Goal: Share content: Share content

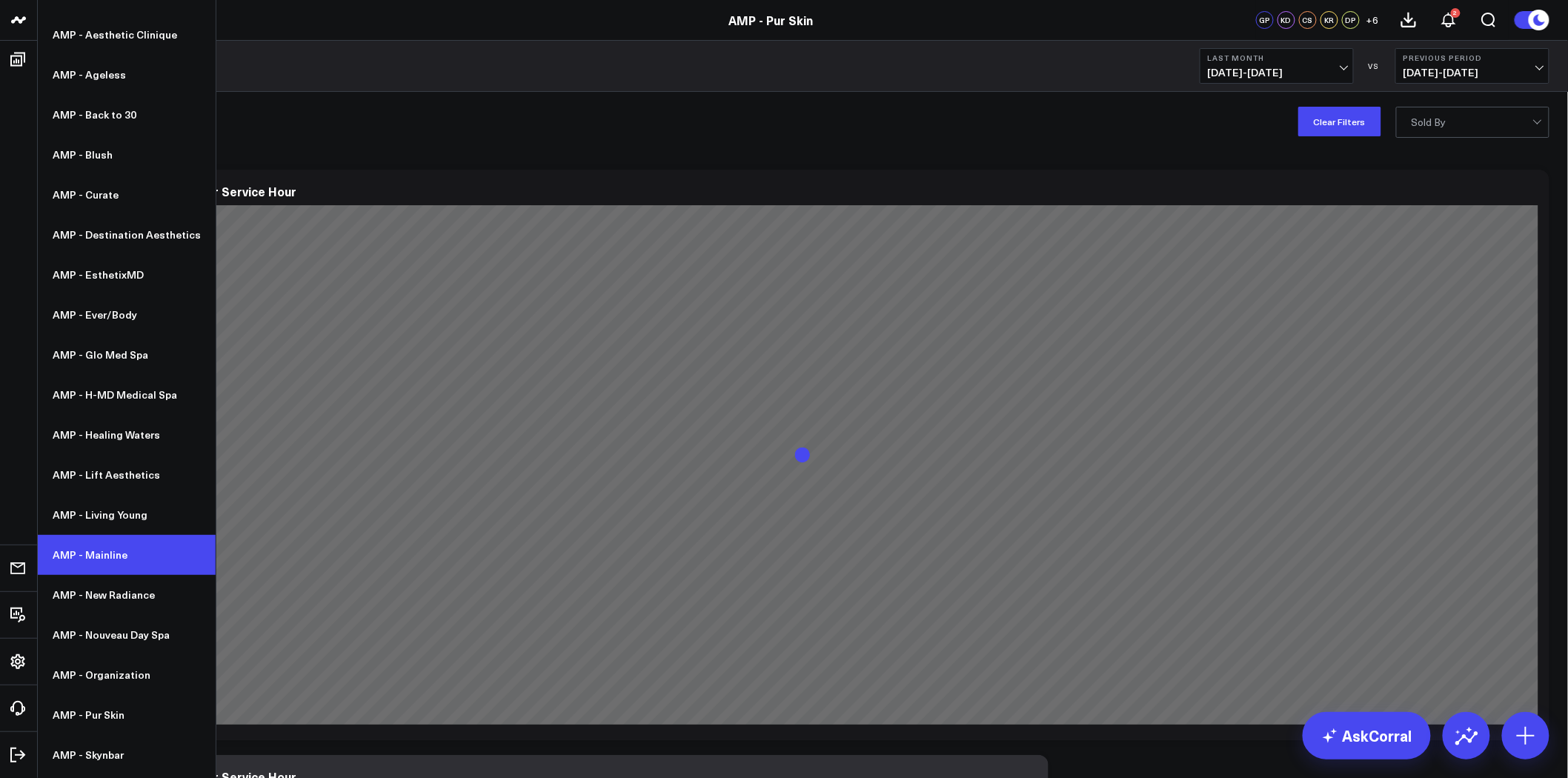
scroll to position [137, 0]
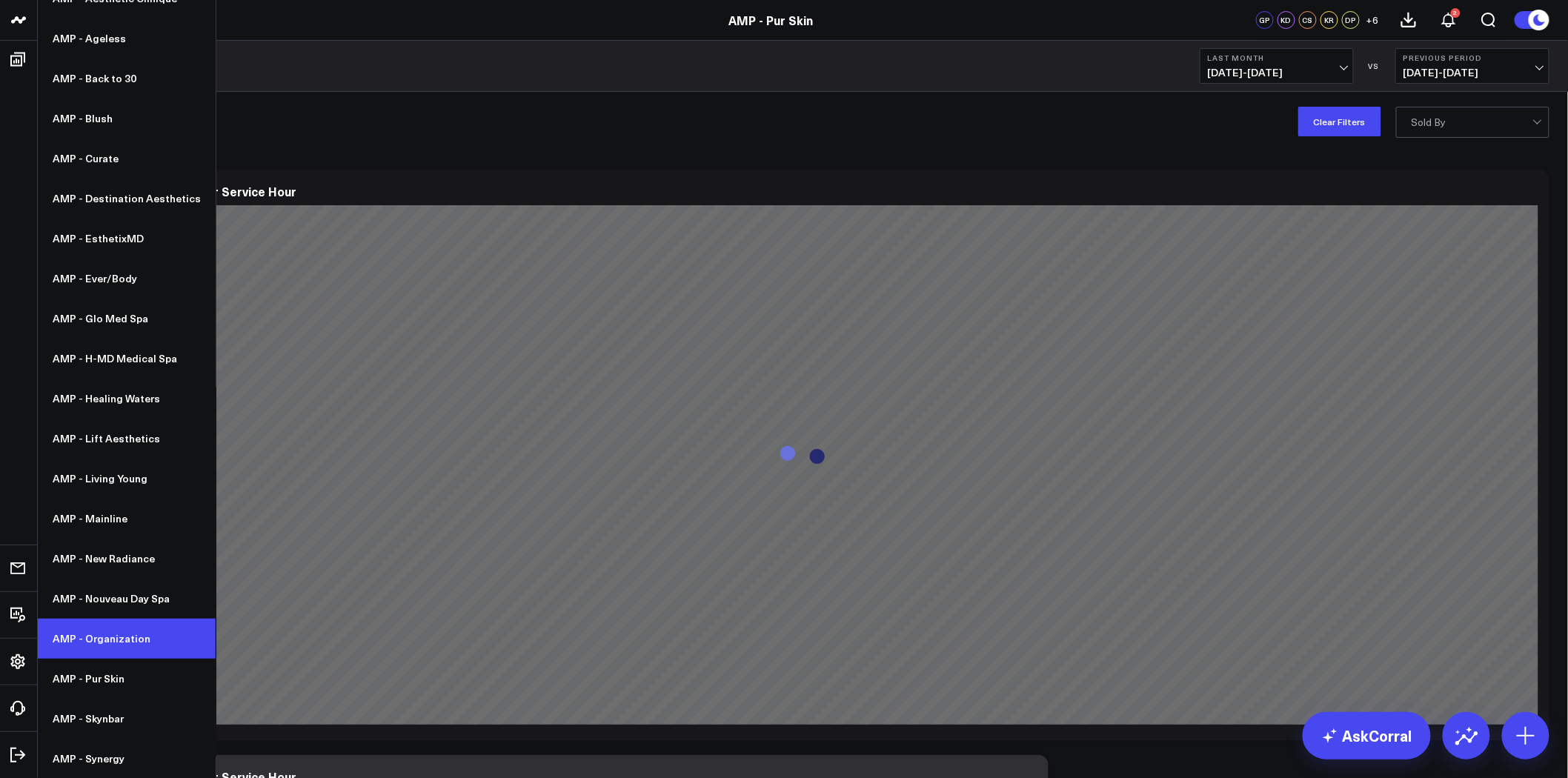
click at [145, 635] on link "AMP - Organization" at bounding box center [127, 638] width 178 height 40
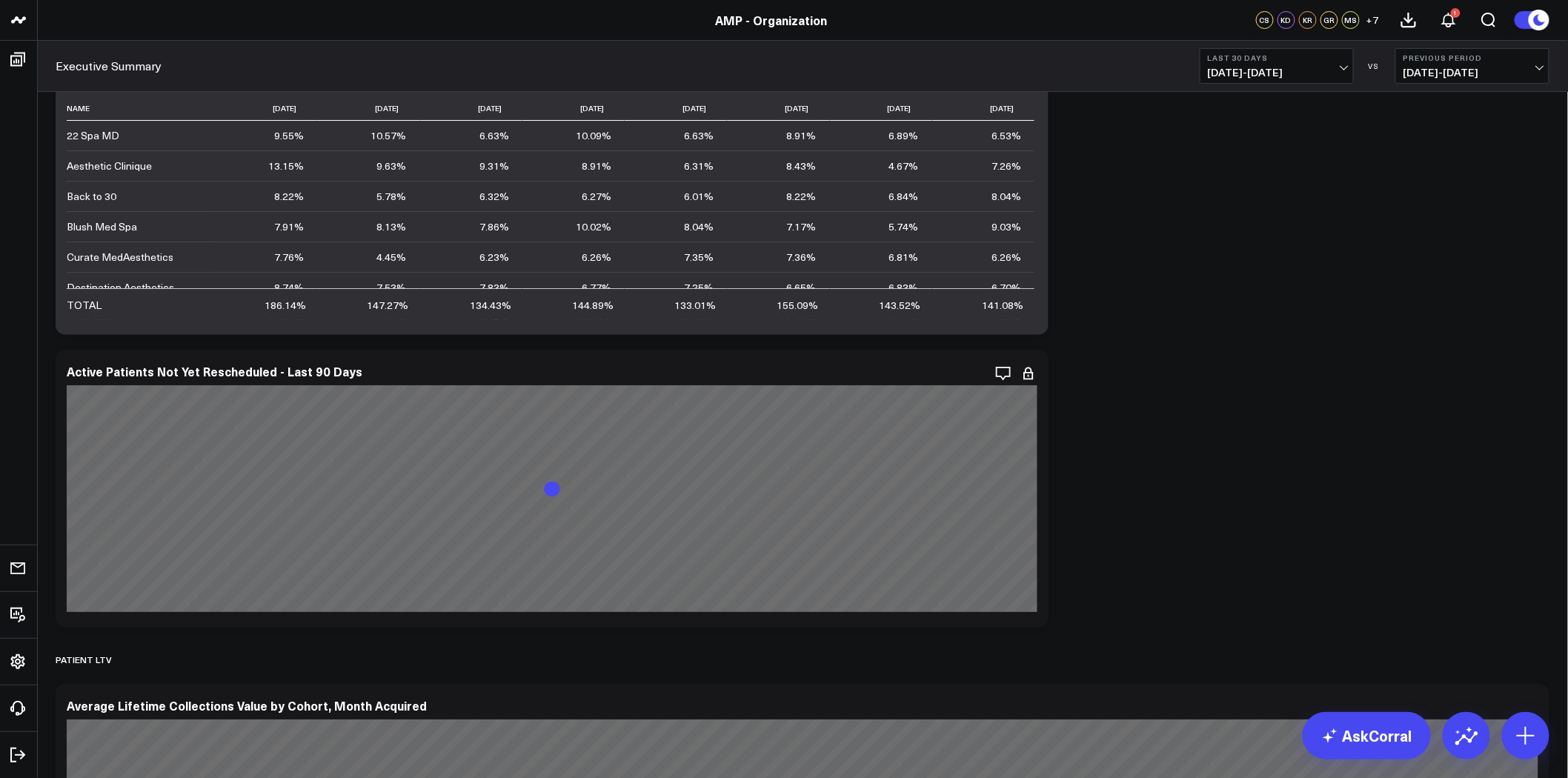
scroll to position [4688, 0]
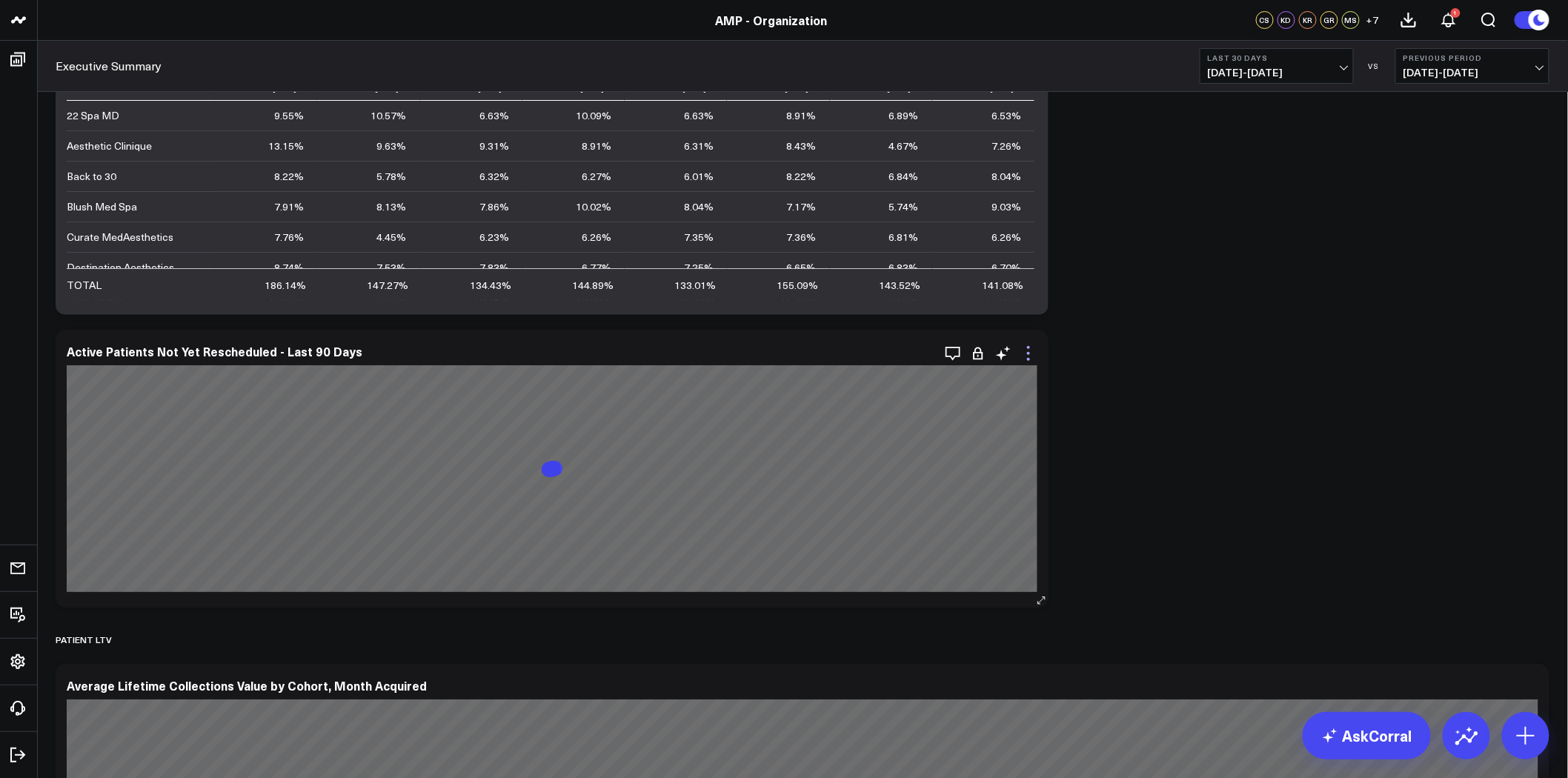
click at [1028, 352] on icon at bounding box center [1028, 353] width 3 height 3
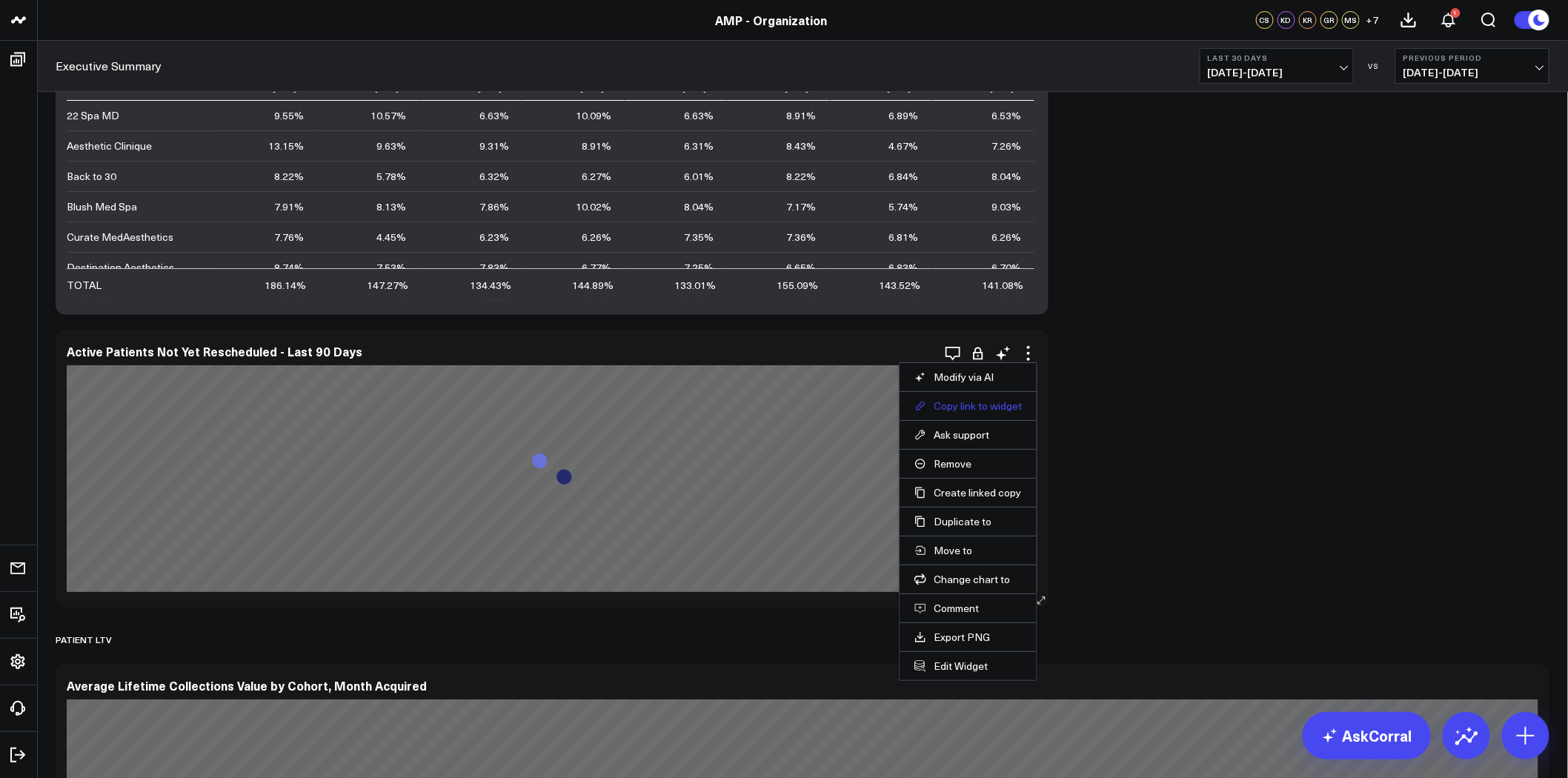
click at [983, 406] on button "Copy link to widget" at bounding box center [968, 406] width 108 height 13
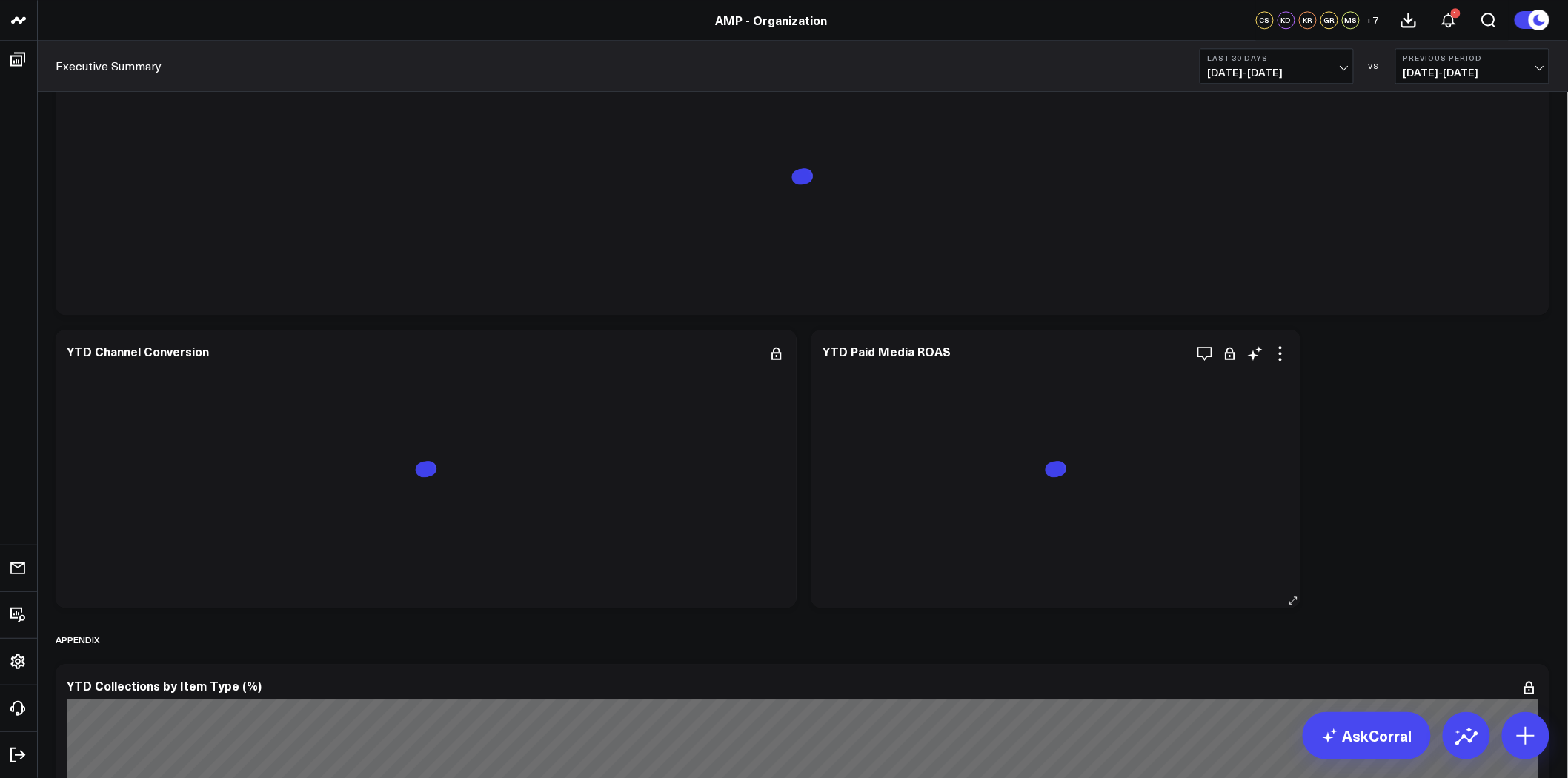
scroll to position [6335, 0]
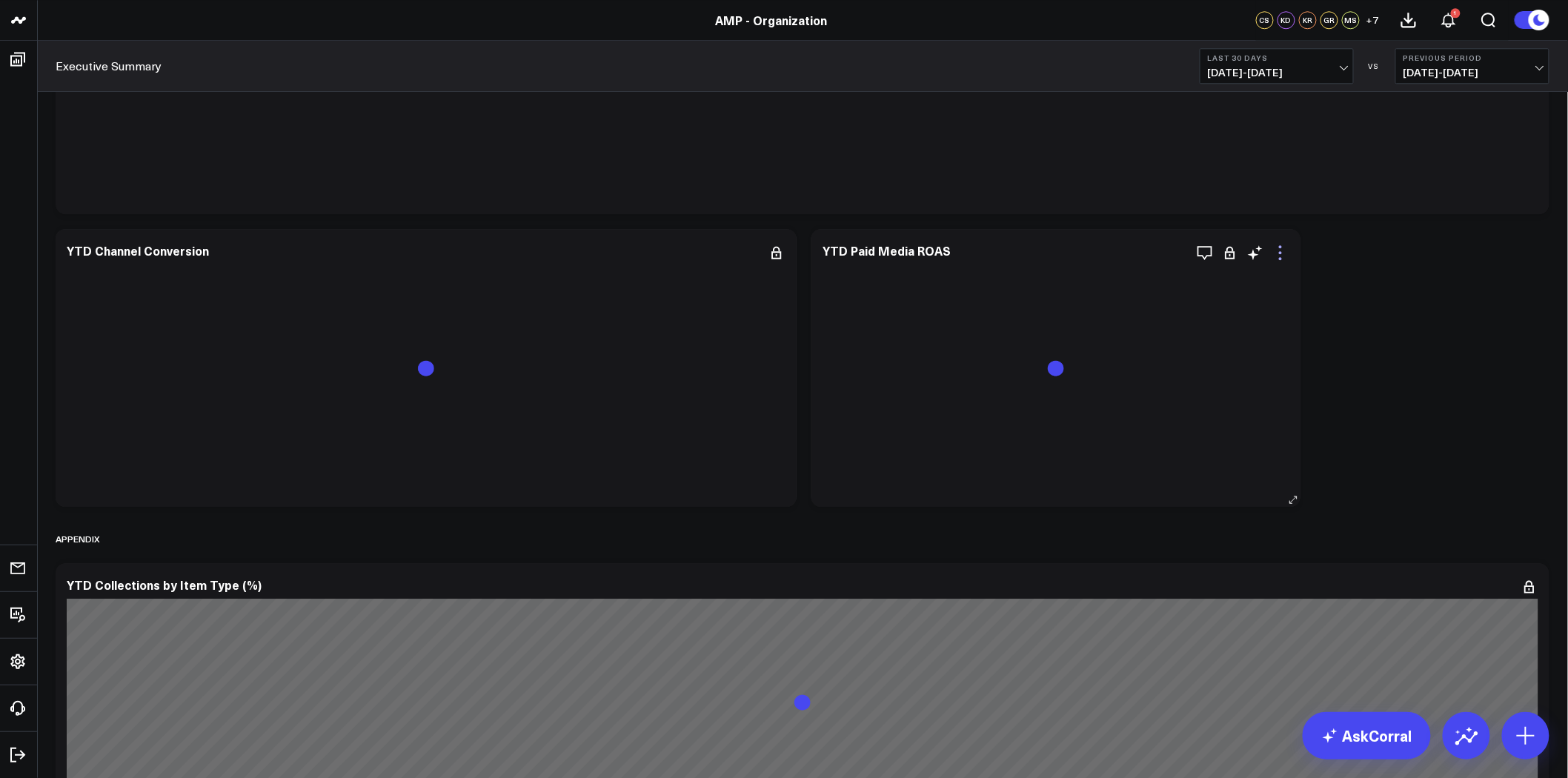
click at [1278, 258] on icon at bounding box center [1281, 252] width 18 height 18
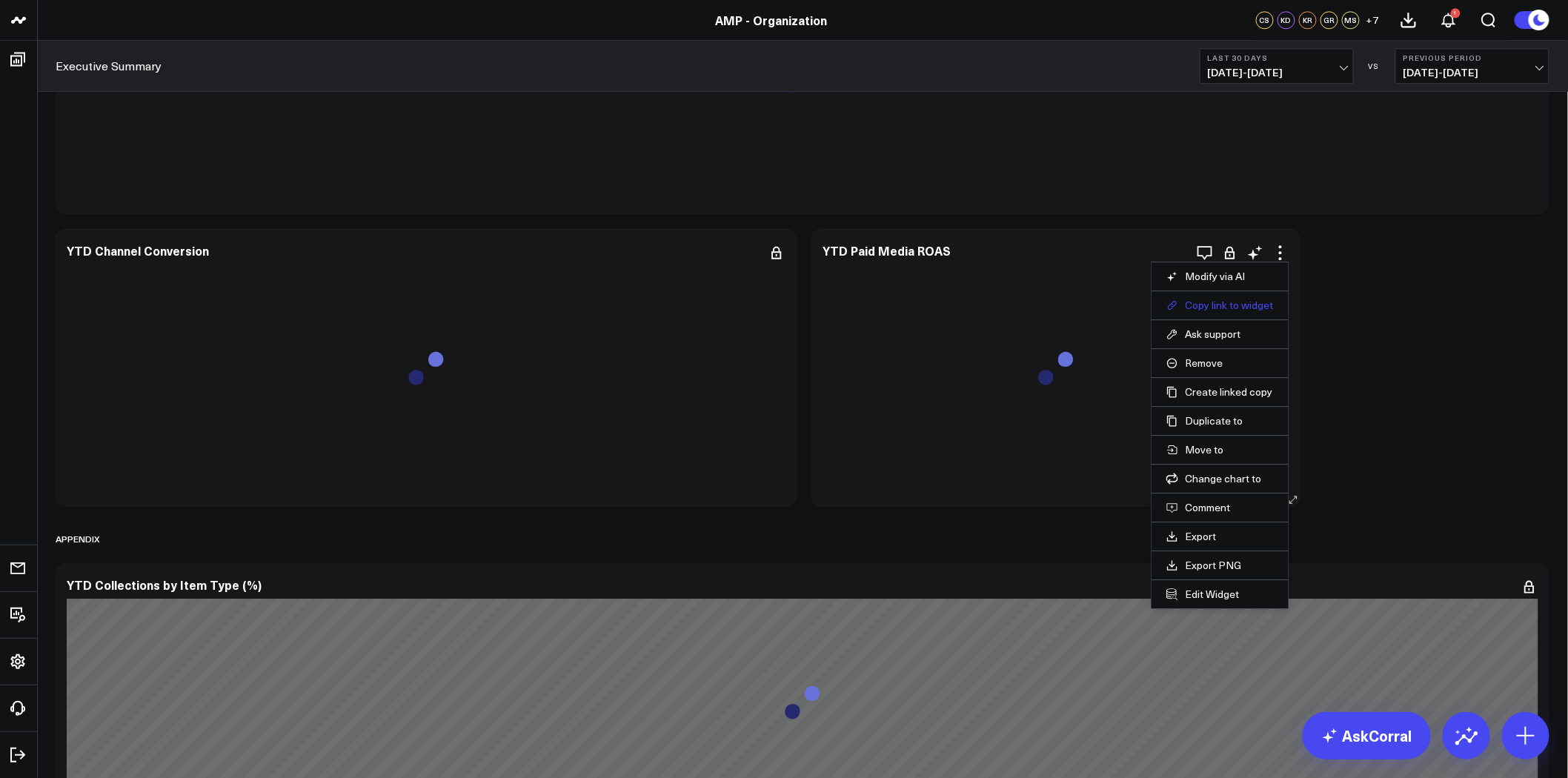
click at [1229, 305] on button "Copy link to widget" at bounding box center [1220, 305] width 108 height 13
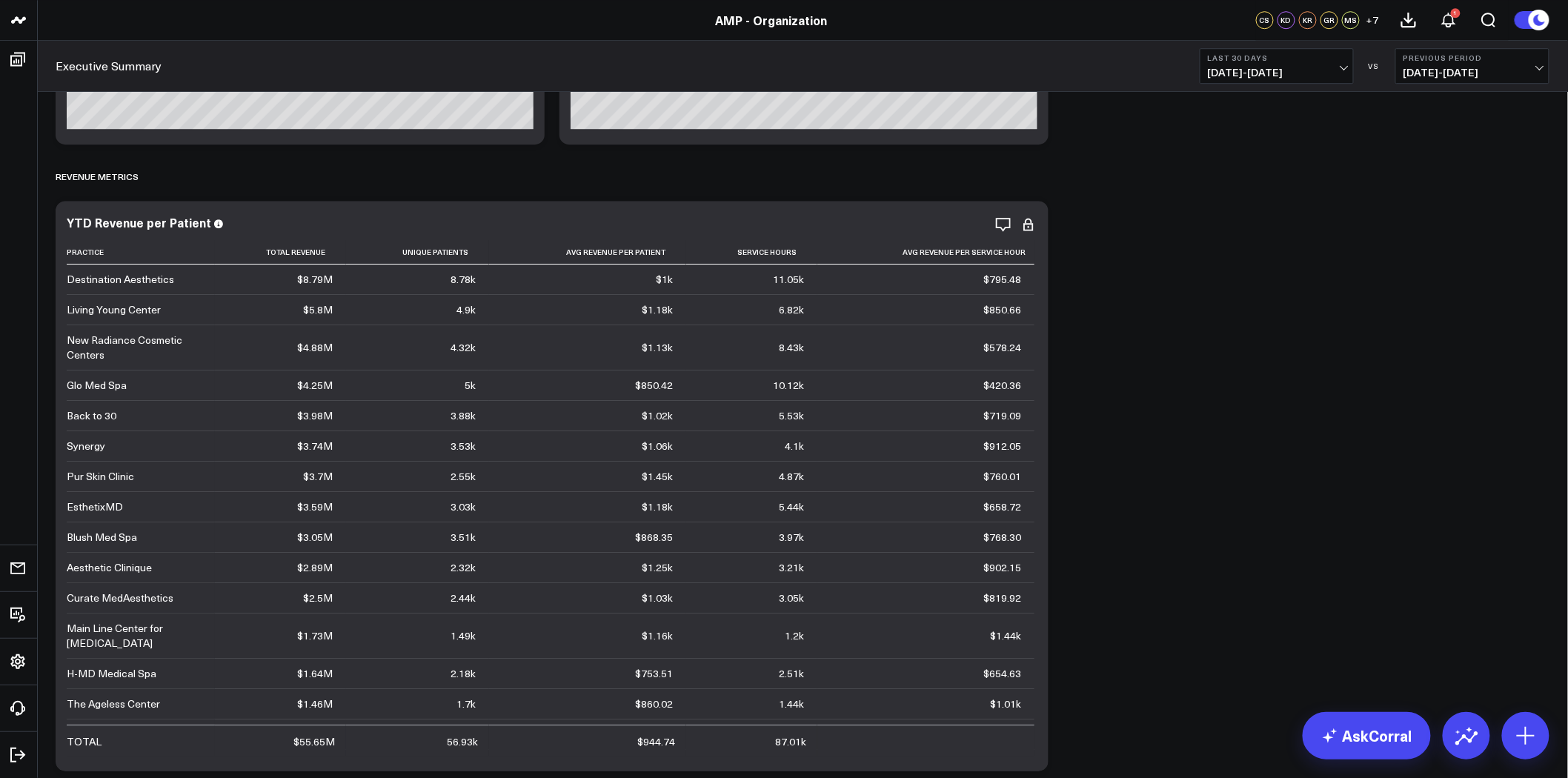
scroll to position [1890, 0]
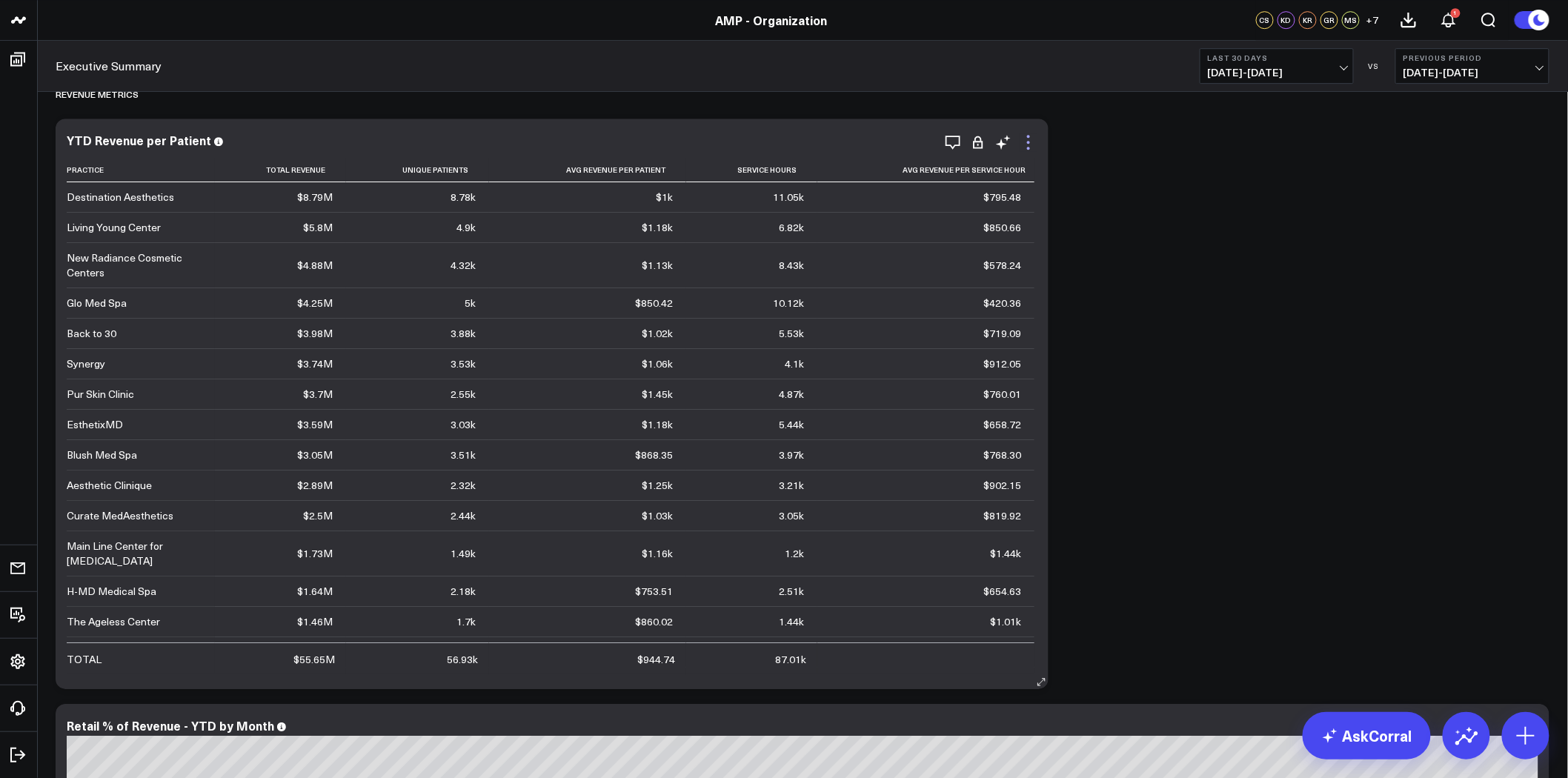
click at [1028, 143] on icon at bounding box center [1028, 143] width 3 height 3
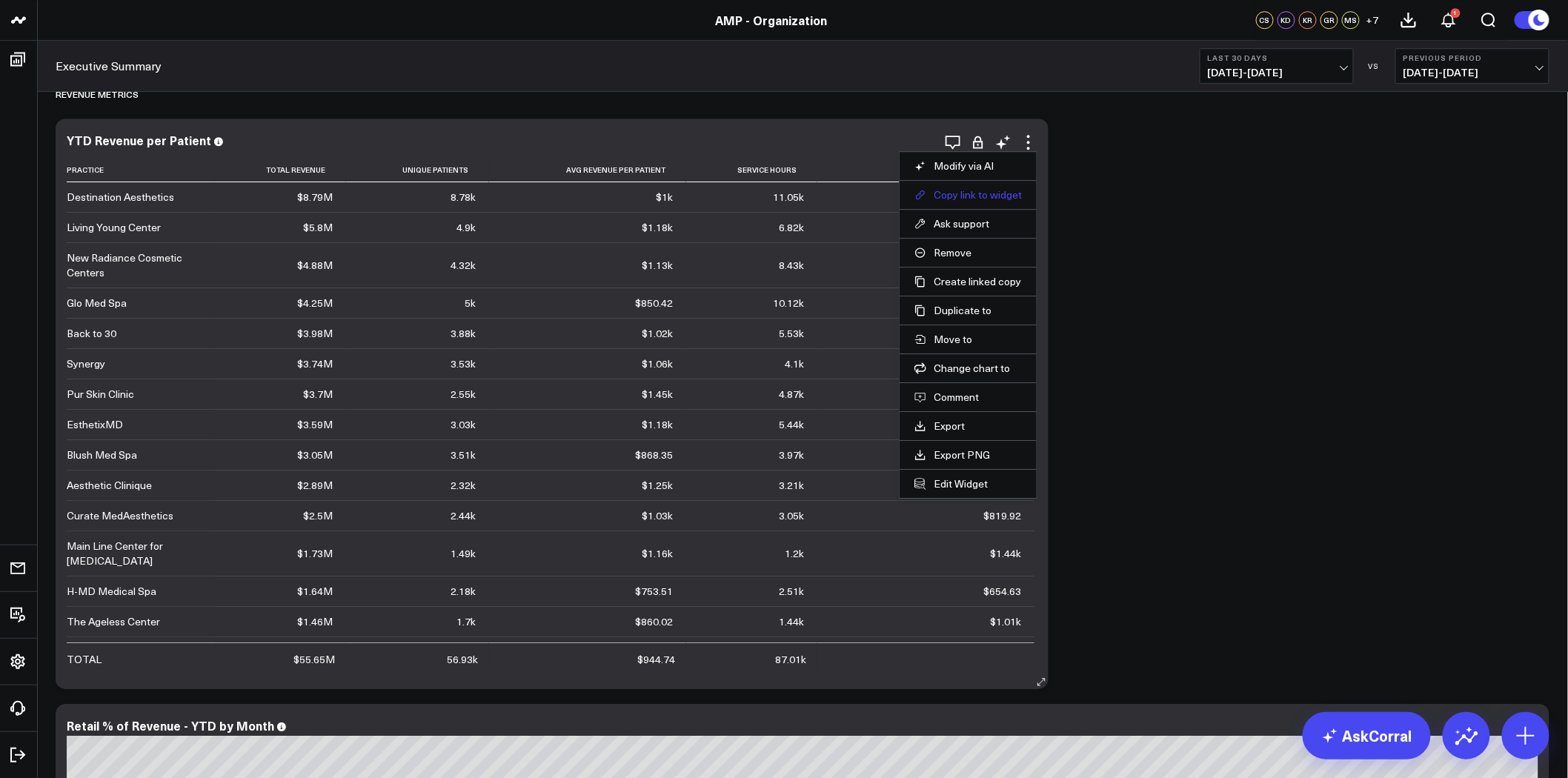
click at [949, 198] on button "Copy link to widget" at bounding box center [968, 194] width 108 height 13
